Goal: Find specific page/section: Find specific page/section

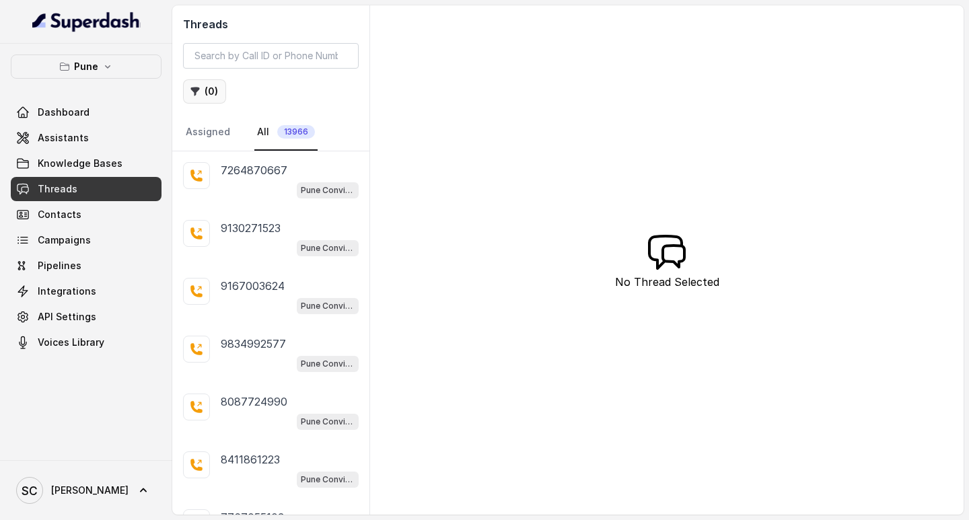
click at [203, 99] on button "( 0 )" at bounding box center [204, 91] width 43 height 24
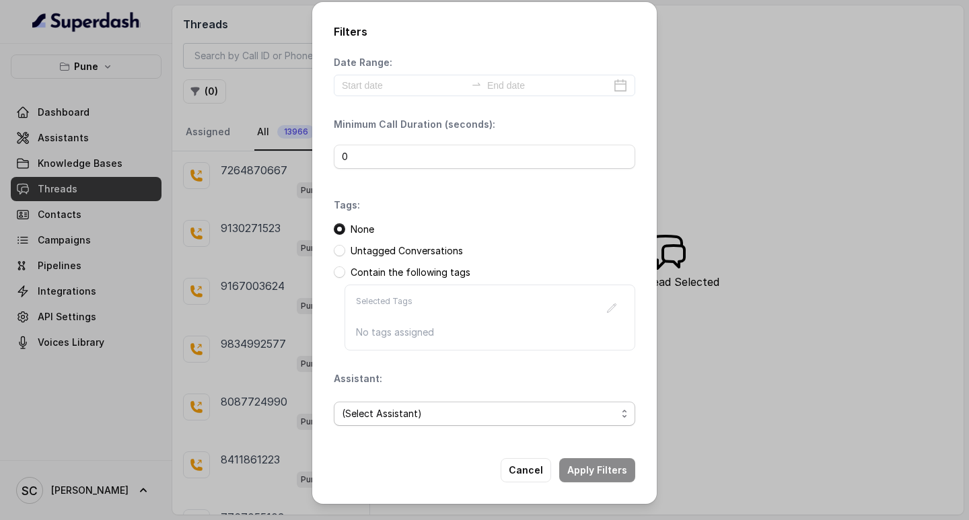
click at [387, 415] on span "(Select Assistant)" at bounding box center [479, 414] width 274 height 16
click at [398, 408] on span "(Select Assistant)" at bounding box center [479, 414] width 274 height 16
click at [400, 419] on span "(Select Assistant)" at bounding box center [479, 414] width 274 height 16
click at [380, 410] on span "(Select Assistant)" at bounding box center [479, 414] width 274 height 16
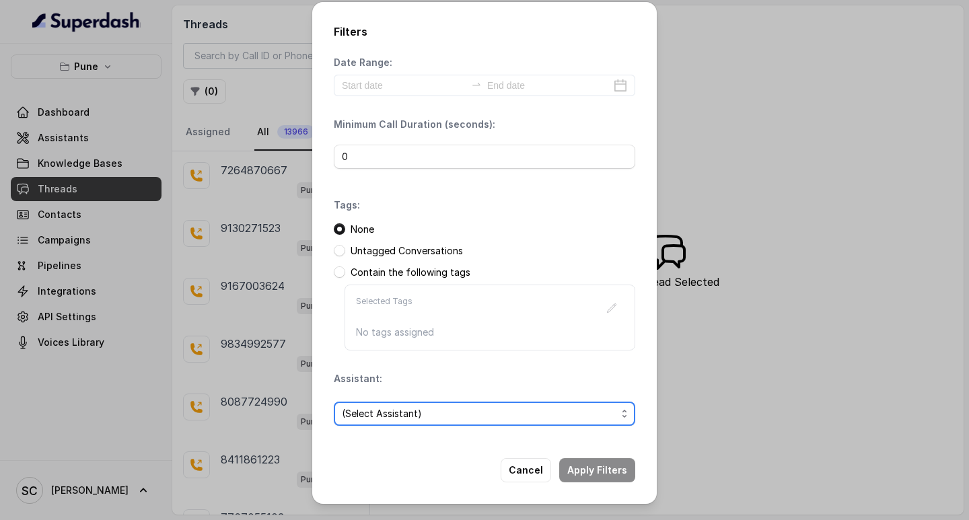
click at [418, 405] on span "(Select Assistant)" at bounding box center [484, 414] width 301 height 24
click at [583, 412] on span "(Select Assistant)" at bounding box center [479, 414] width 274 height 16
click at [430, 417] on span "(Select Assistant)" at bounding box center [479, 414] width 274 height 16
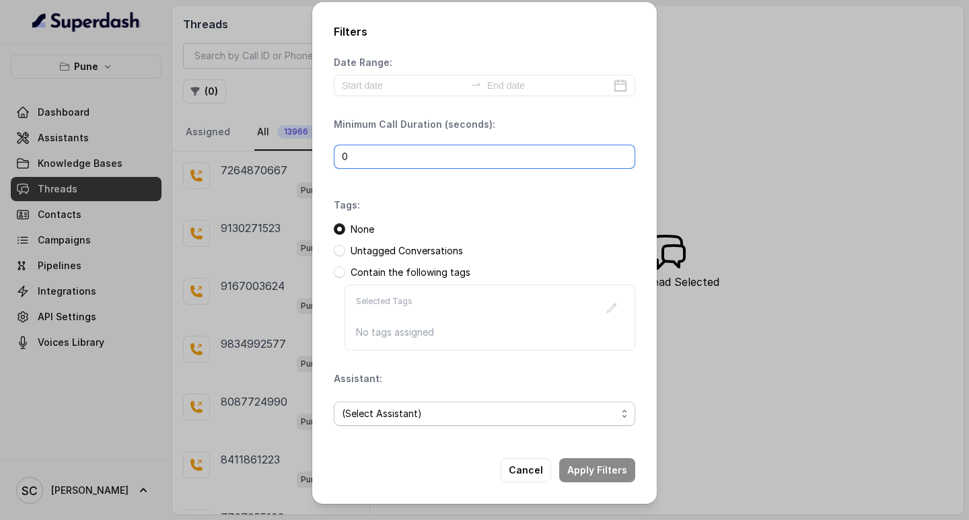
click at [390, 149] on input "0" at bounding box center [484, 157] width 301 height 24
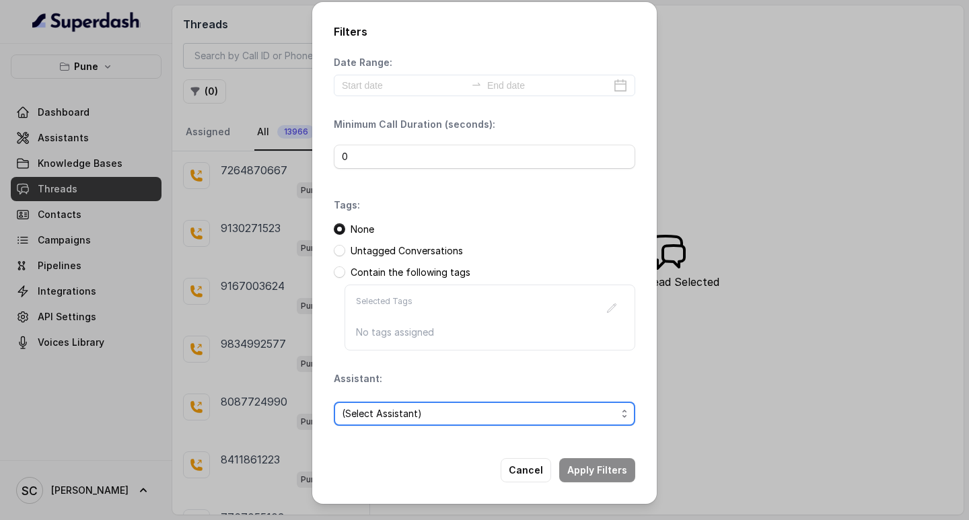
drag, startPoint x: 392, startPoint y: 406, endPoint x: 393, endPoint y: 415, distance: 8.8
click at [392, 407] on span "(Select Assistant)" at bounding box center [479, 414] width 274 height 16
click at [271, 79] on div "Filters Date Range: Minimum Call Duration (seconds): 0 Tags: None Untagged Conv…" at bounding box center [484, 260] width 969 height 520
click at [765, 350] on div "Filters Date Range: Minimum Call Duration (seconds): 0 Tags: None Untagged Conv…" at bounding box center [484, 260] width 969 height 520
click at [426, 415] on span "(Select Assistant)" at bounding box center [479, 414] width 274 height 16
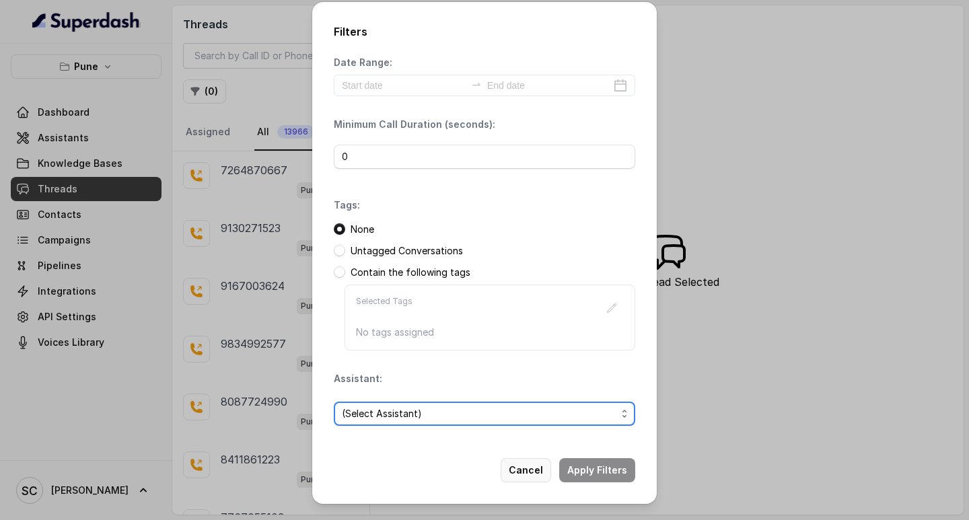
drag, startPoint x: 536, startPoint y: 469, endPoint x: 509, endPoint y: 441, distance: 39.0
click at [536, 470] on button "Cancel" at bounding box center [526, 470] width 50 height 24
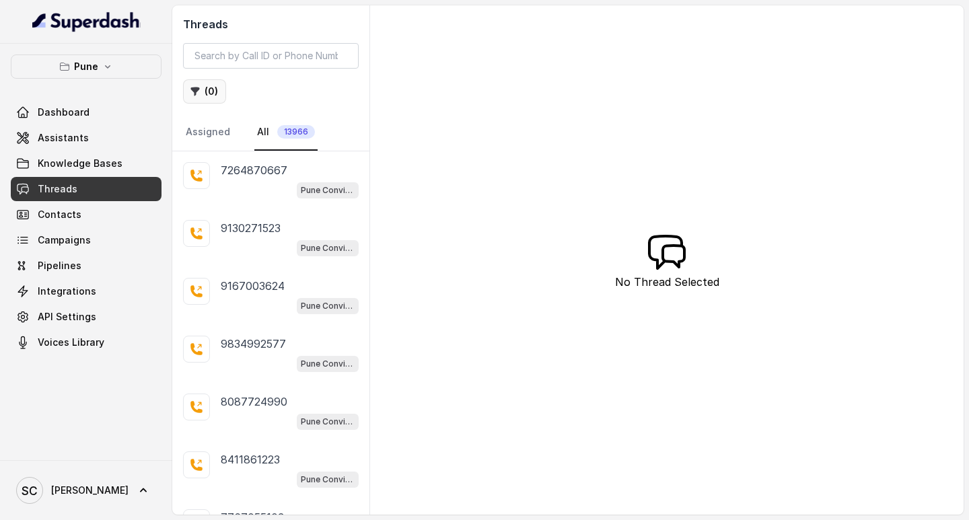
click at [192, 86] on icon "button" at bounding box center [195, 91] width 11 height 11
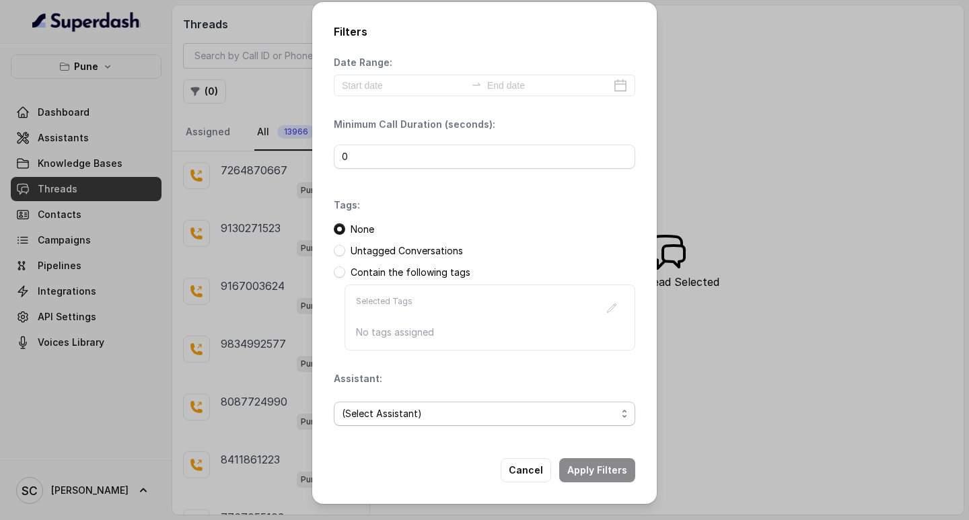
click at [403, 403] on span "(Select Assistant)" at bounding box center [484, 414] width 301 height 24
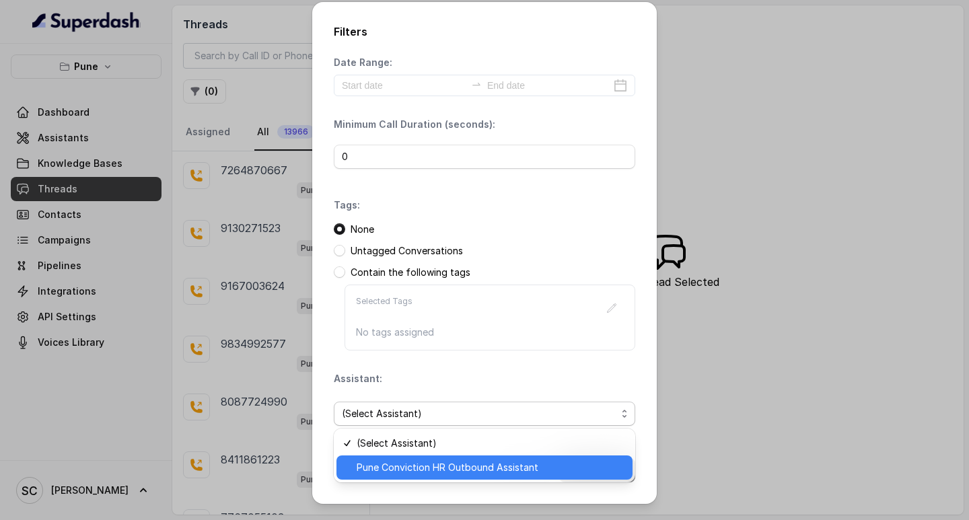
click at [383, 473] on span "Pune Conviction HR Outbound Assistant" at bounding box center [491, 467] width 268 height 16
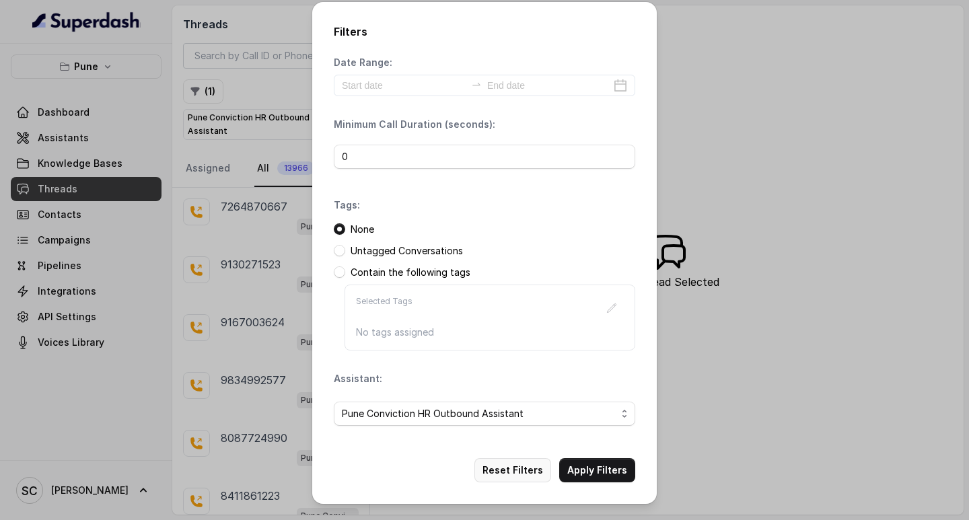
drag, startPoint x: 513, startPoint y: 463, endPoint x: 439, endPoint y: 476, distance: 75.2
click at [514, 463] on button "Reset Filters" at bounding box center [512, 470] width 77 height 24
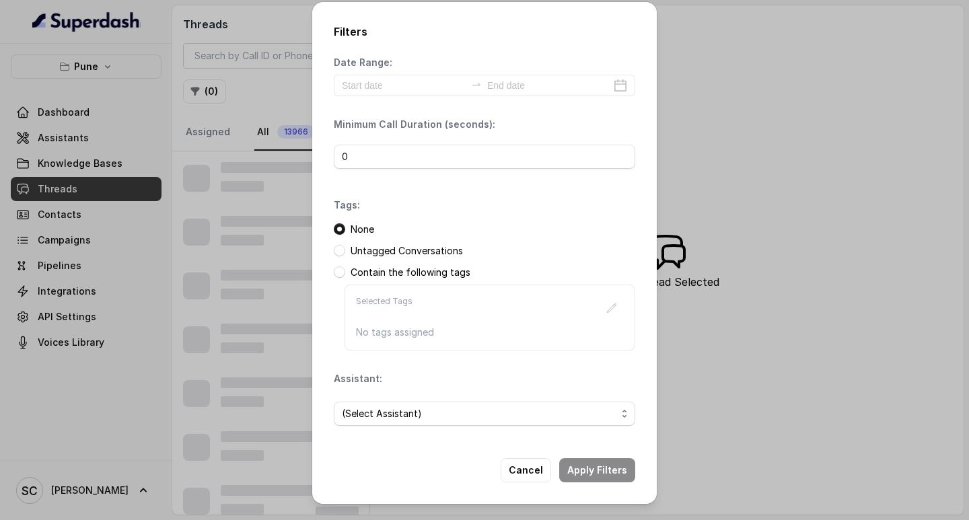
click at [790, 63] on div "Filters Date Range: Minimum Call Duration (seconds): 0 Tags: None Untagged Conv…" at bounding box center [484, 260] width 969 height 520
